Goal: Task Accomplishment & Management: Manage account settings

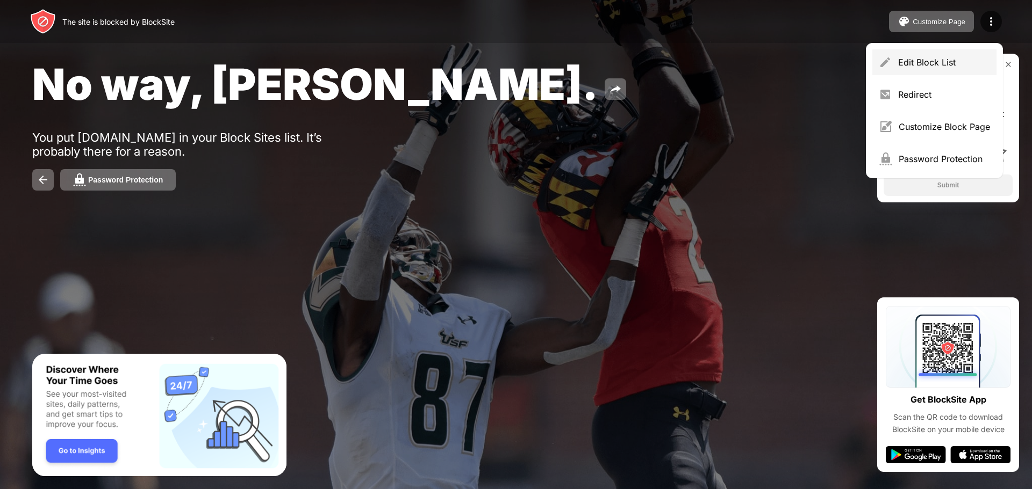
click at [920, 59] on div "Edit Block List" at bounding box center [944, 62] width 92 height 11
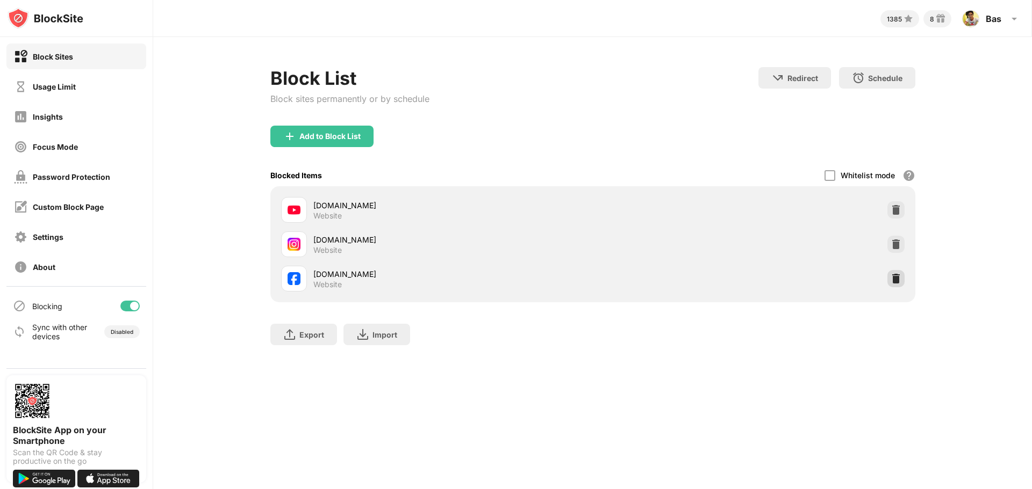
click at [897, 276] on img at bounding box center [895, 278] width 11 height 11
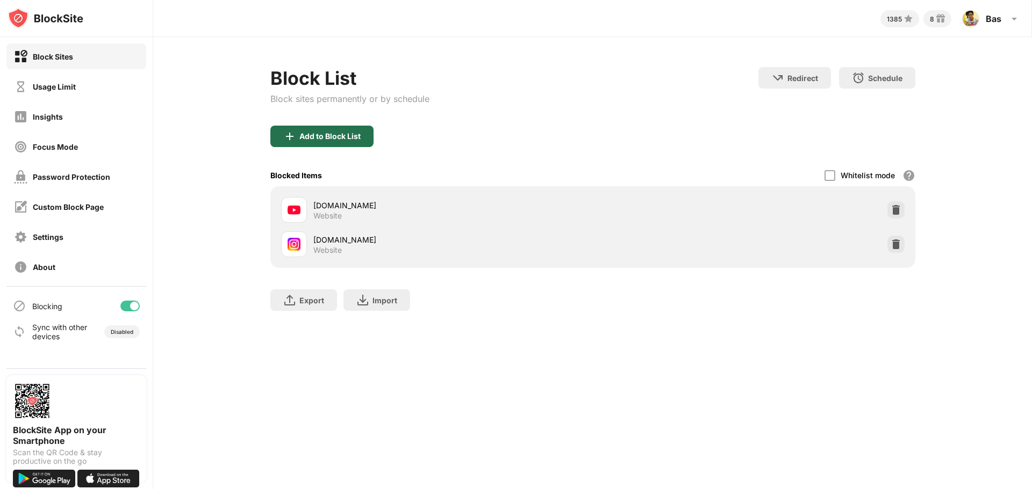
click at [322, 135] on div "Add to Block List" at bounding box center [329, 136] width 61 height 9
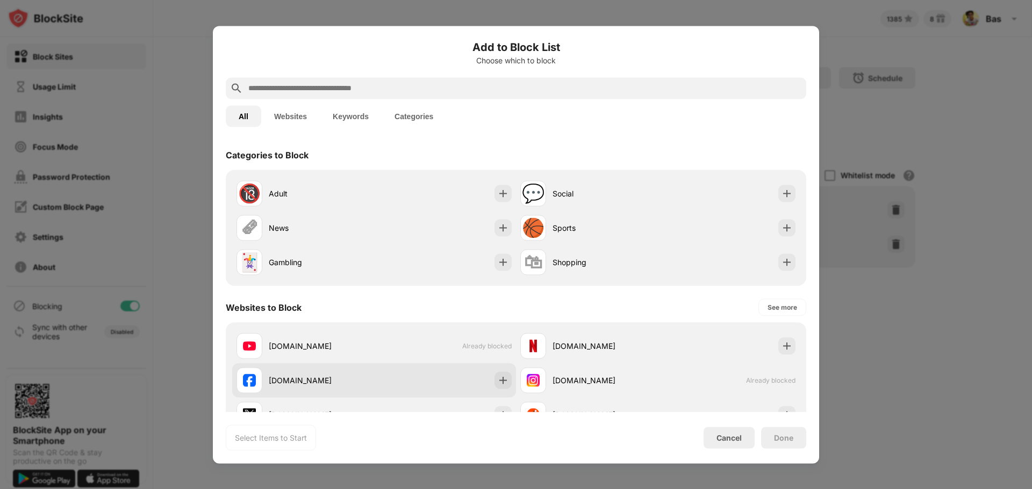
click at [290, 380] on div "[DOMAIN_NAME]" at bounding box center [321, 380] width 105 height 11
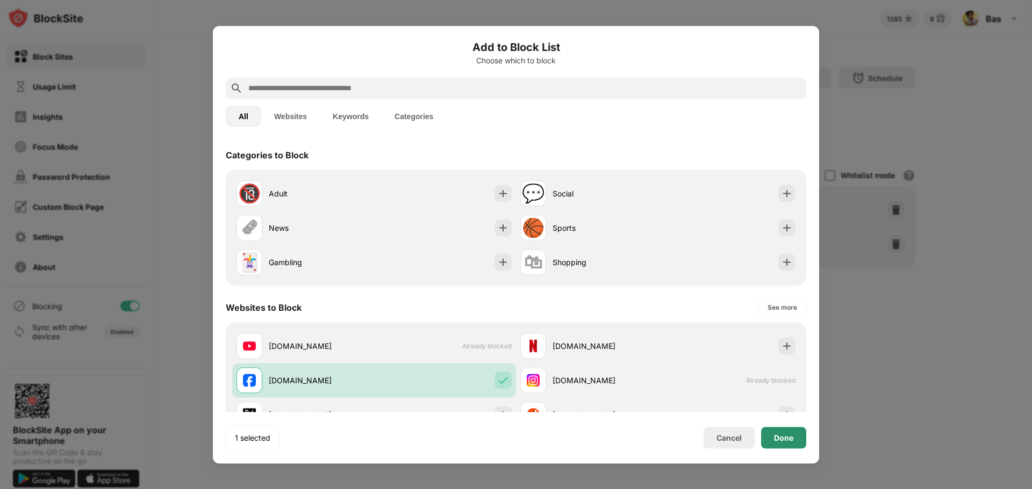
click at [784, 438] on div "Done" at bounding box center [783, 438] width 19 height 9
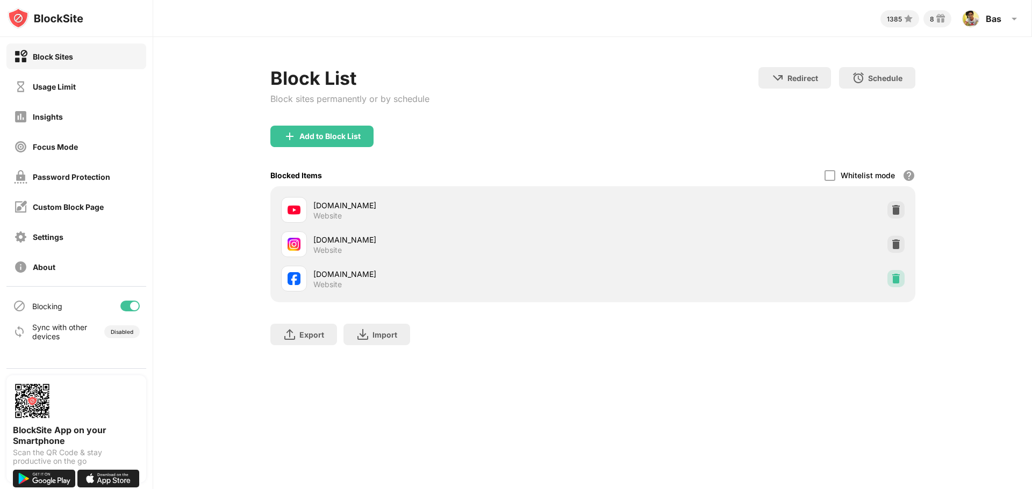
click at [896, 278] on img at bounding box center [895, 278] width 11 height 11
